Goal: Information Seeking & Learning: Check status

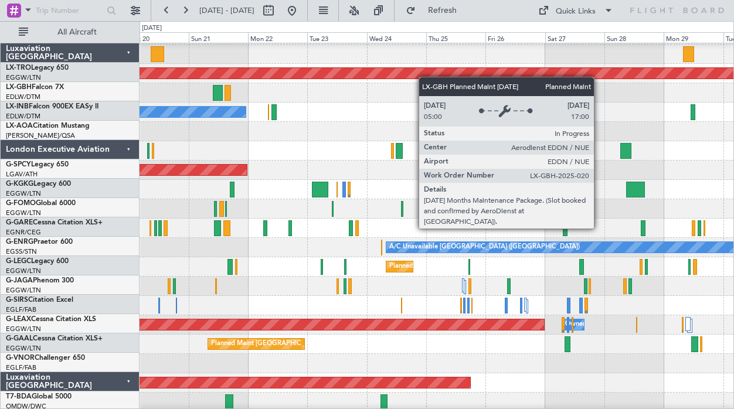
scroll to position [15, 0]
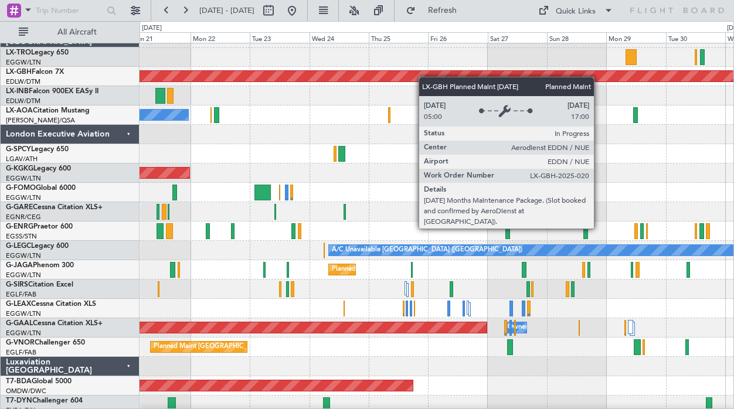
click at [244, 79] on div "Planned Maint Nurnberg" at bounding box center [645, 76] width 1361 height 11
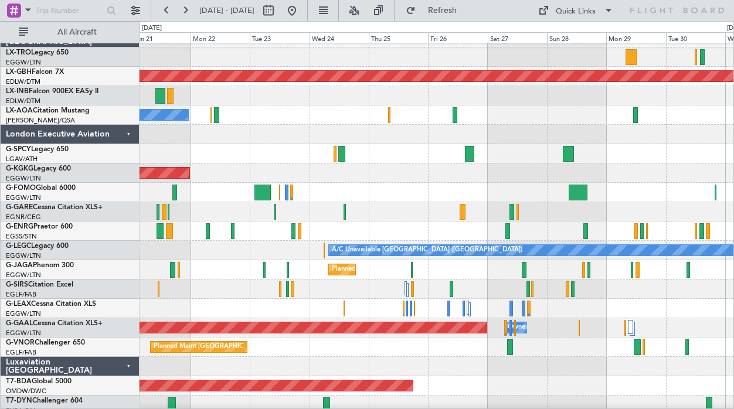
scroll to position [0, 0]
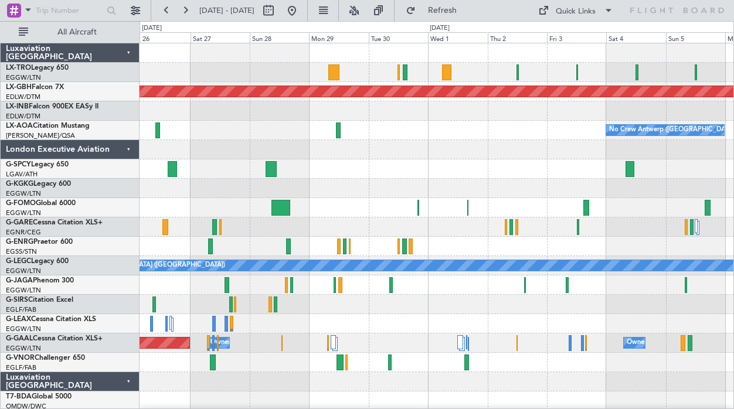
click at [402, 157] on div at bounding box center [436, 149] width 594 height 19
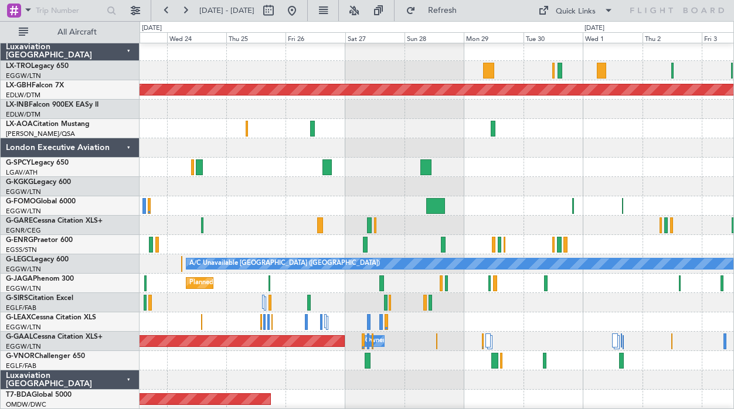
click at [619, 142] on div at bounding box center [436, 147] width 594 height 19
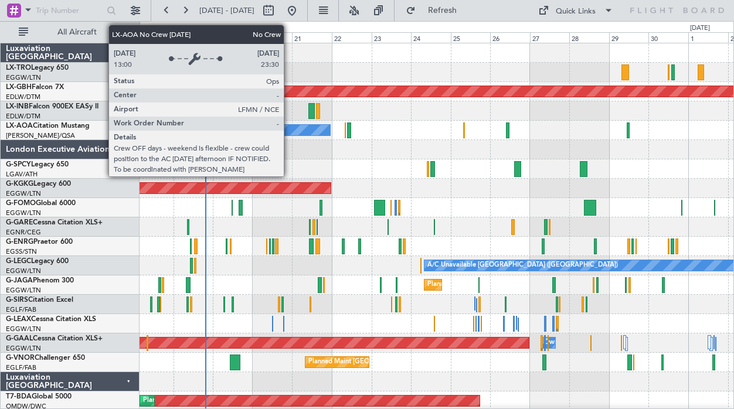
click at [289, 135] on div "No Crew Nice ([GEOGRAPHIC_DATA])" at bounding box center [243, 130] width 176 height 12
